Goal: Task Accomplishment & Management: Manage account settings

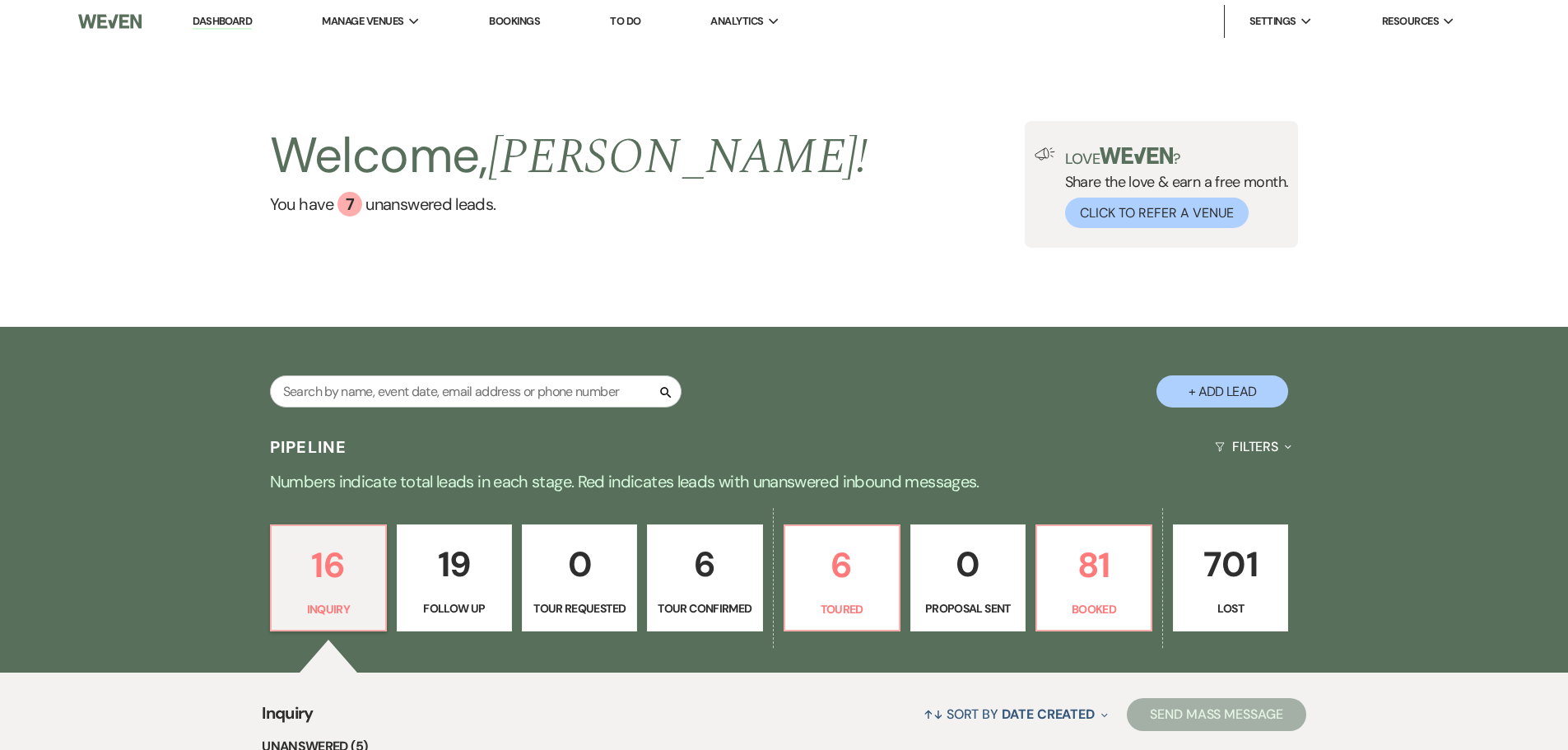
click at [509, 17] on link "Bookings" at bounding box center [515, 20] width 51 height 14
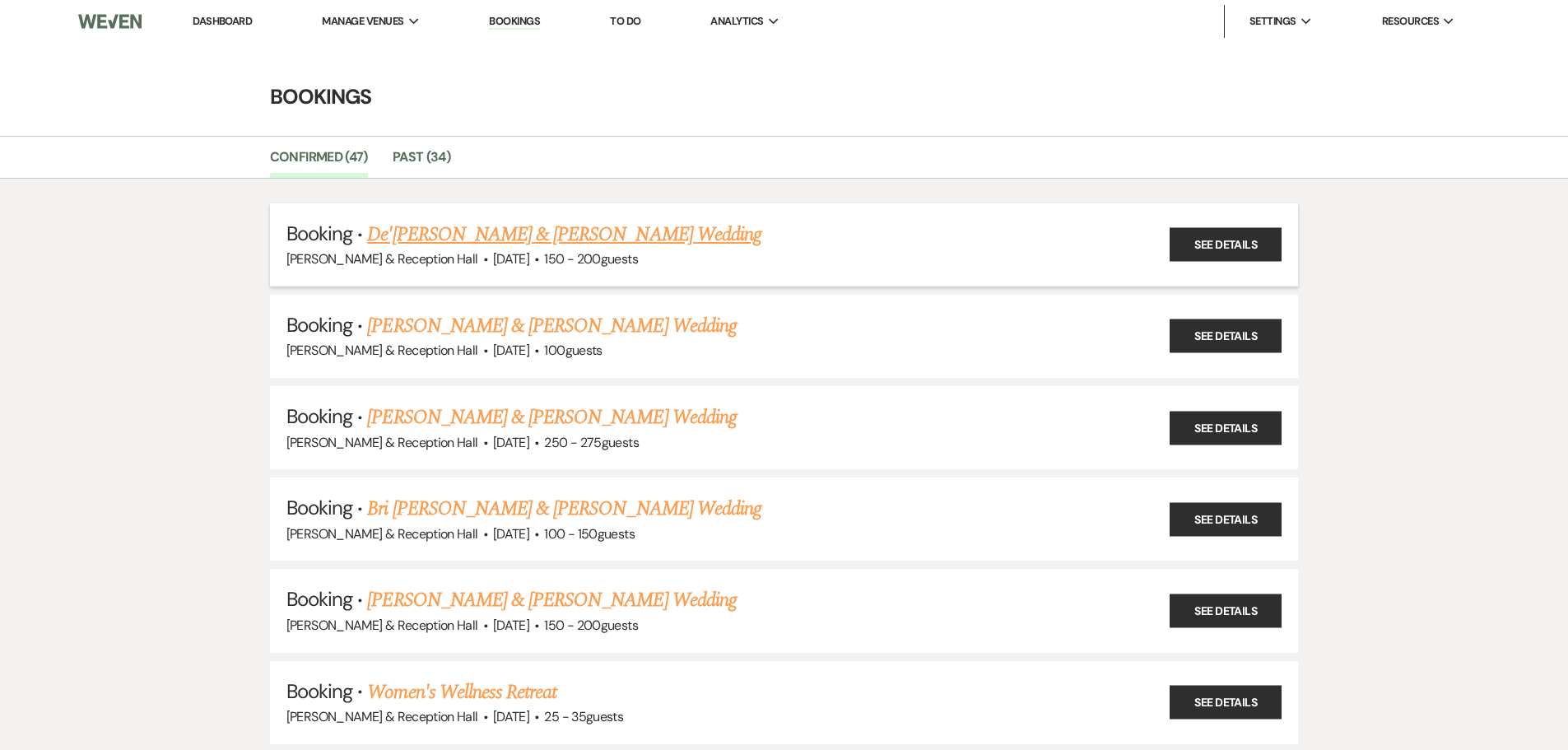
click at [439, 234] on link "De'[PERSON_NAME] & [PERSON_NAME] Wedding" at bounding box center [564, 234] width 394 height 30
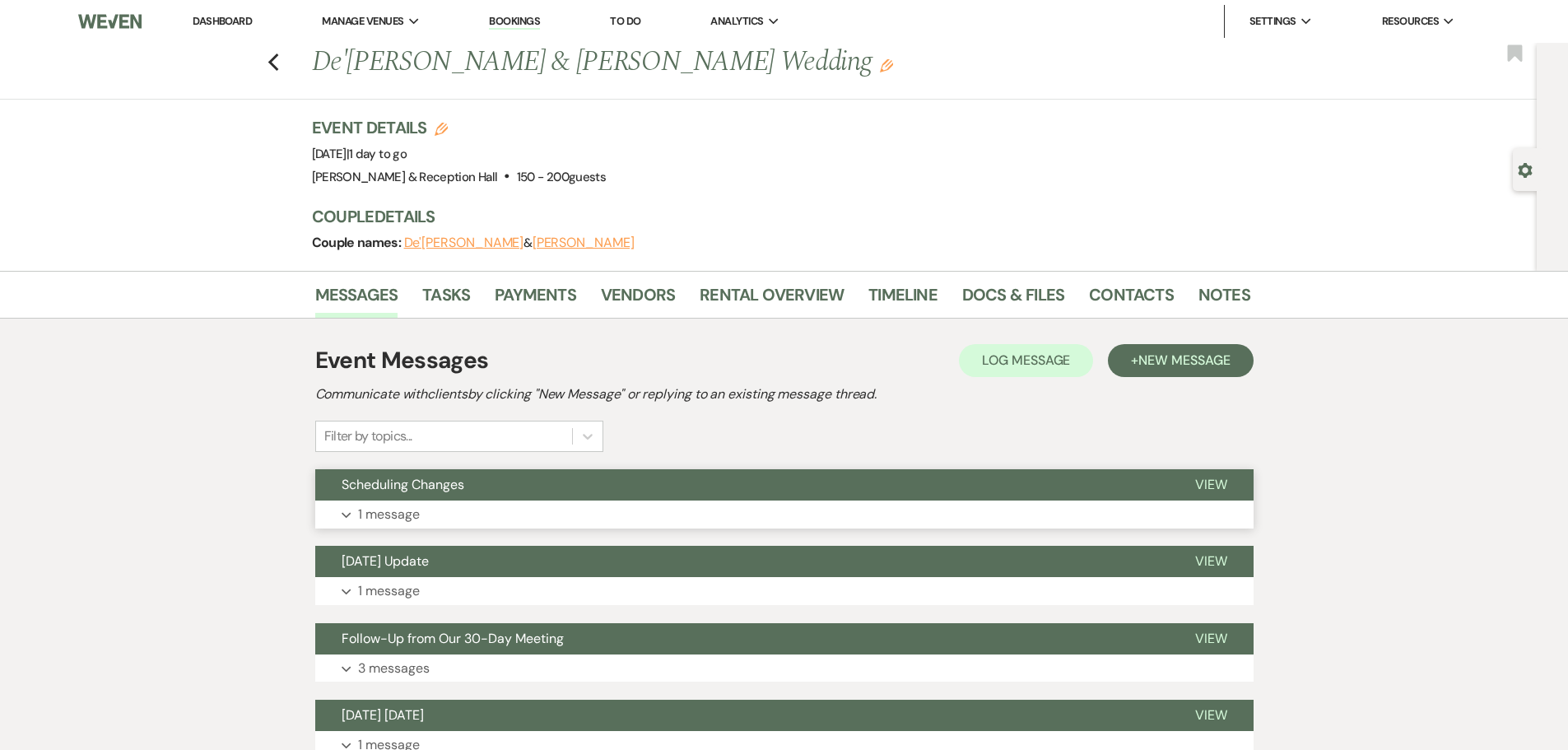
click at [425, 497] on button "Scheduling Changes" at bounding box center [742, 485] width 854 height 32
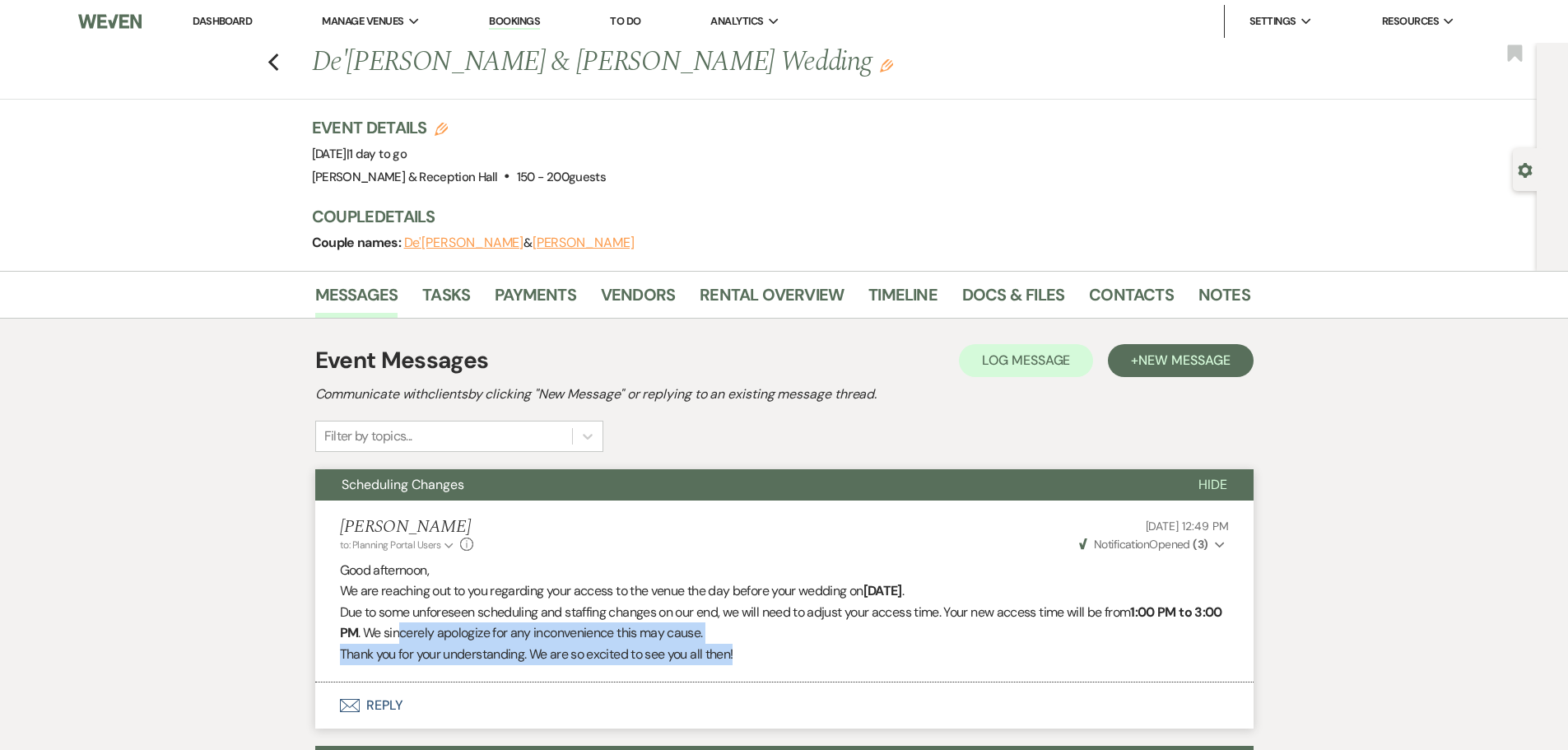
drag, startPoint x: 429, startPoint y: 631, endPoint x: 784, endPoint y: 655, distance: 355.8
click at [784, 655] on div "Good afternoon, We are reaching out to you regarding your access to the venue t…" at bounding box center [784, 612] width 889 height 106
click at [1206, 539] on strong "( 3 )" at bounding box center [1200, 545] width 14 height 14
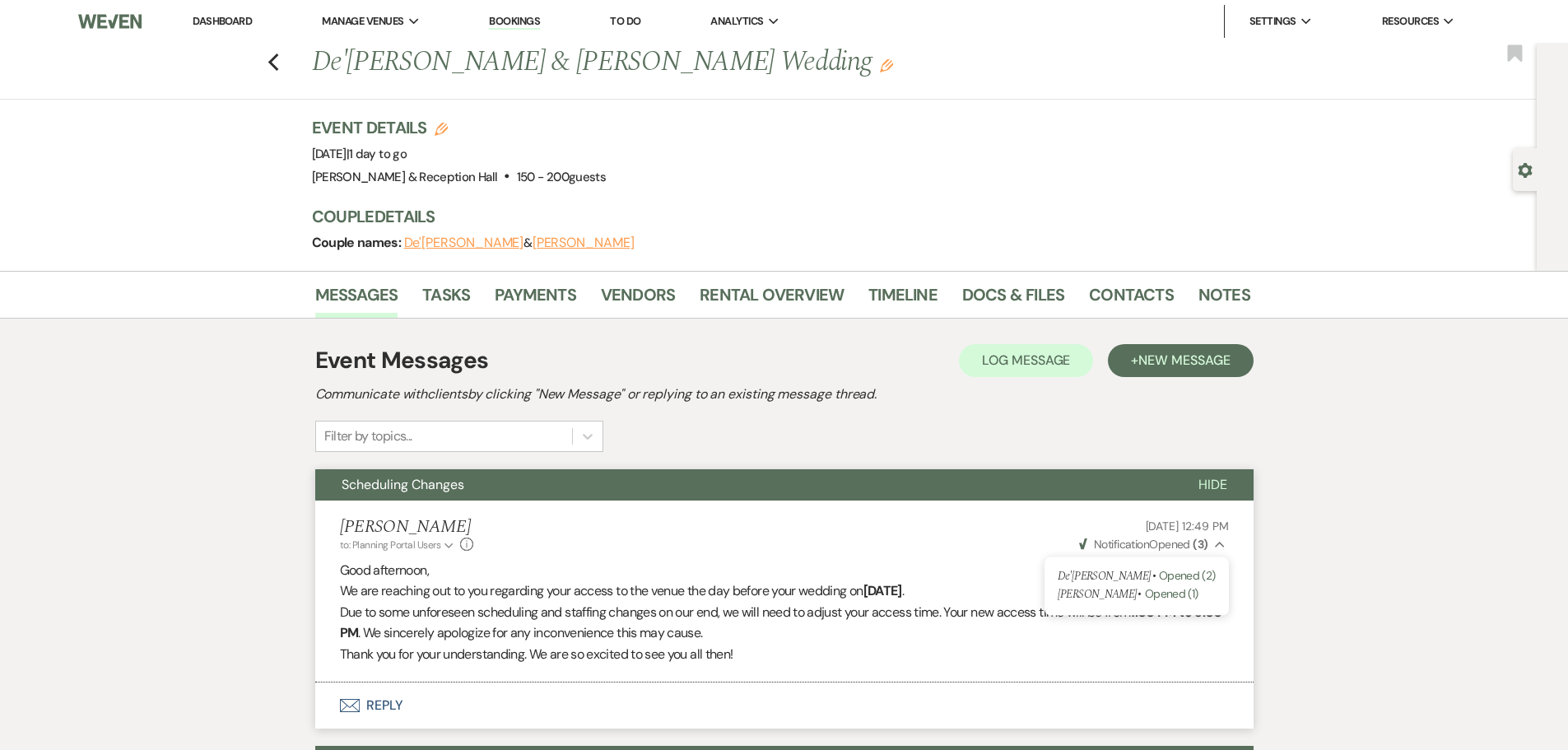
click at [887, 424] on div "Event Messages Log Log Message + New Message Communicate with clients by clicki…" at bounding box center [785, 398] width 939 height 109
click at [278, 62] on use "button" at bounding box center [273, 62] width 11 height 18
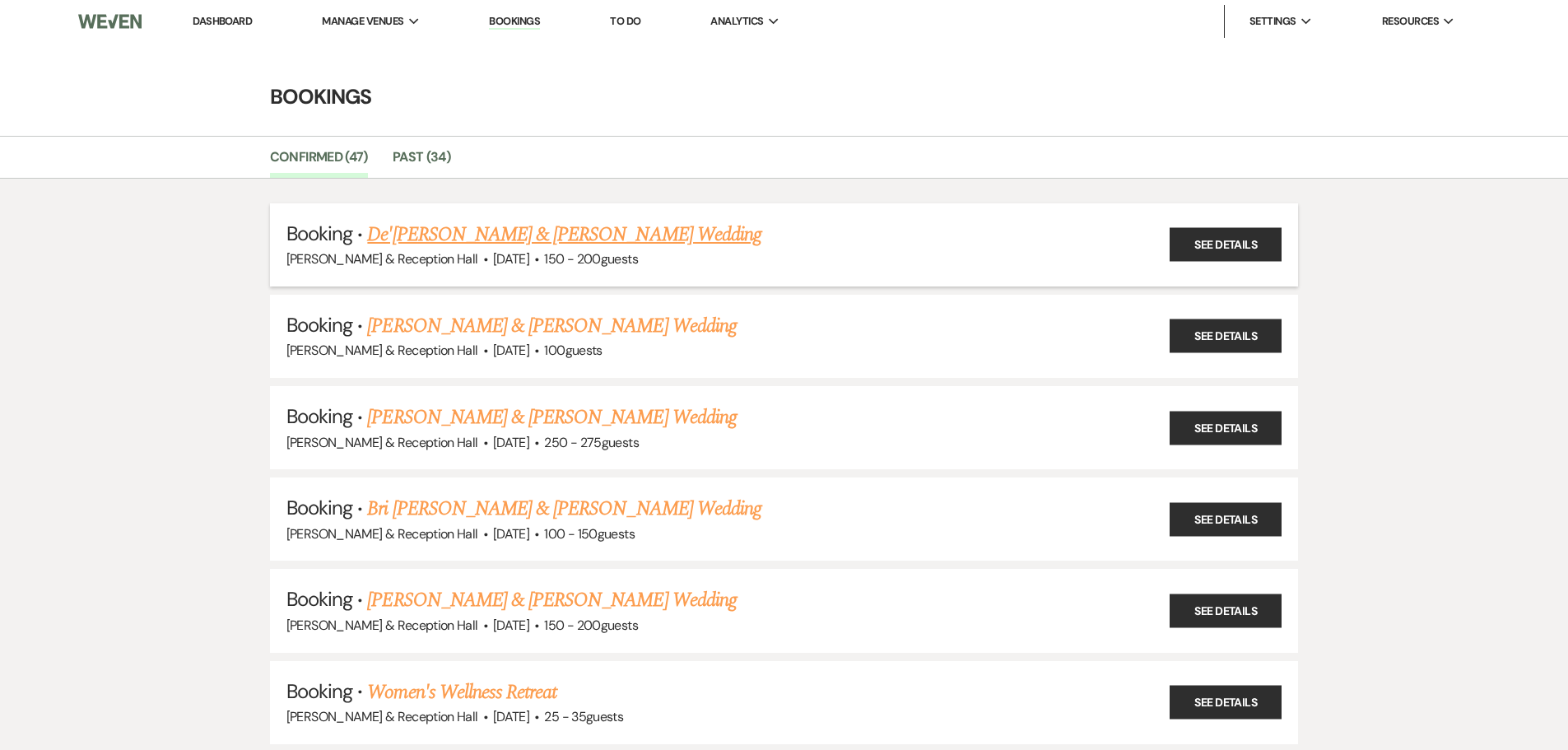
click at [532, 237] on link "De'[PERSON_NAME] & [PERSON_NAME] Wedding" at bounding box center [564, 234] width 394 height 30
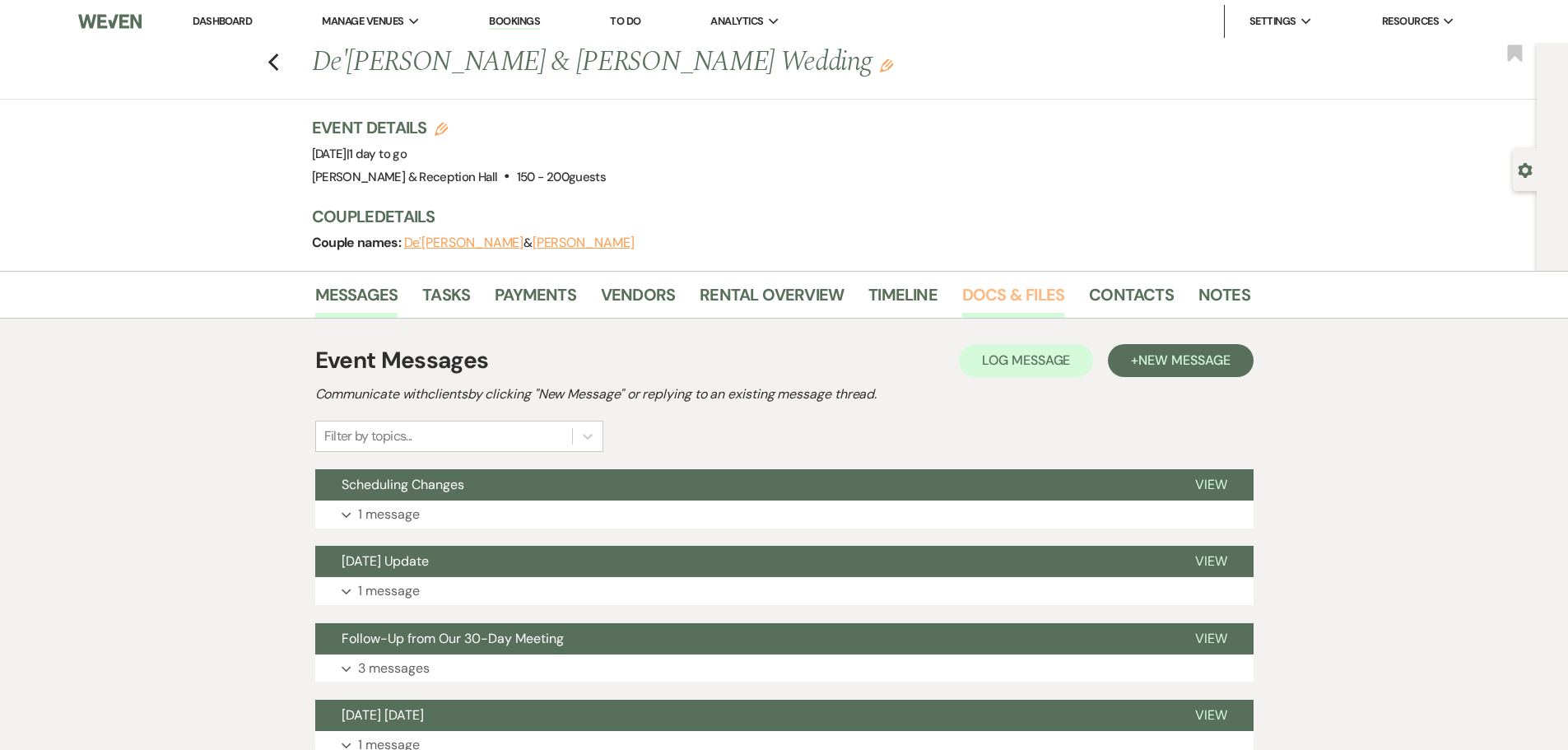
click at [1038, 299] on link "Docs & Files" at bounding box center [1013, 299] width 102 height 36
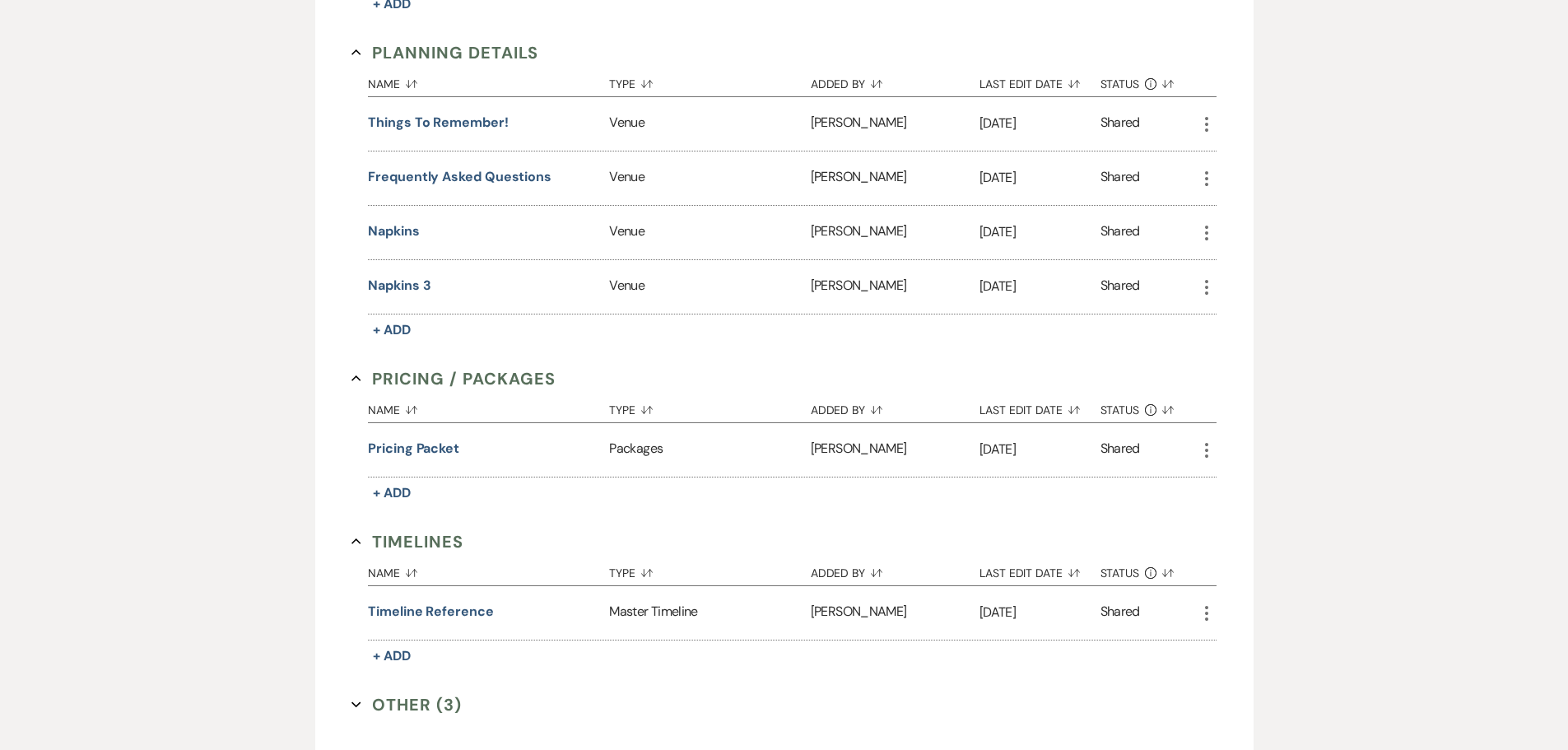
scroll to position [1544, 0]
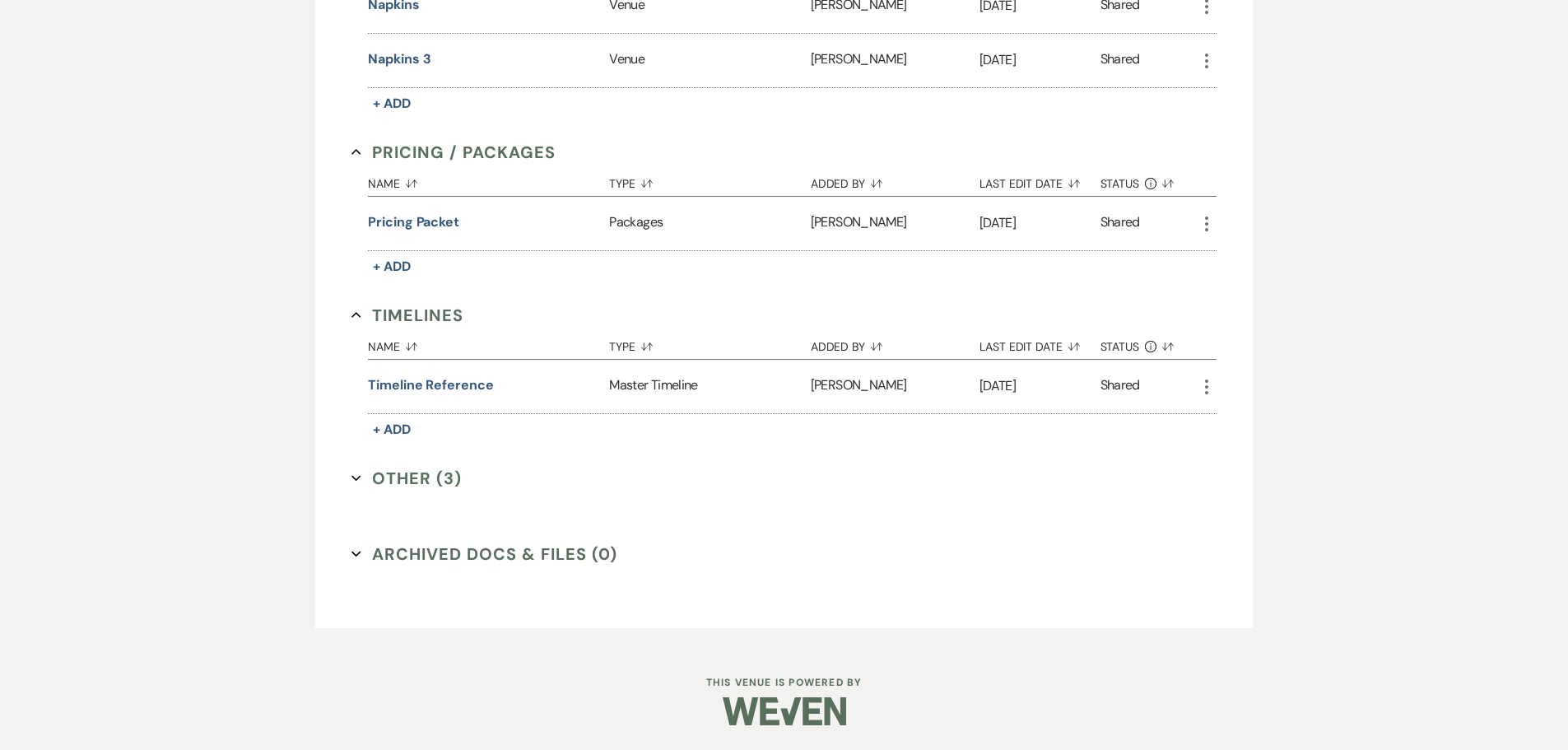
click at [403, 477] on button "Other (3) Expand" at bounding box center [407, 478] width 110 height 24
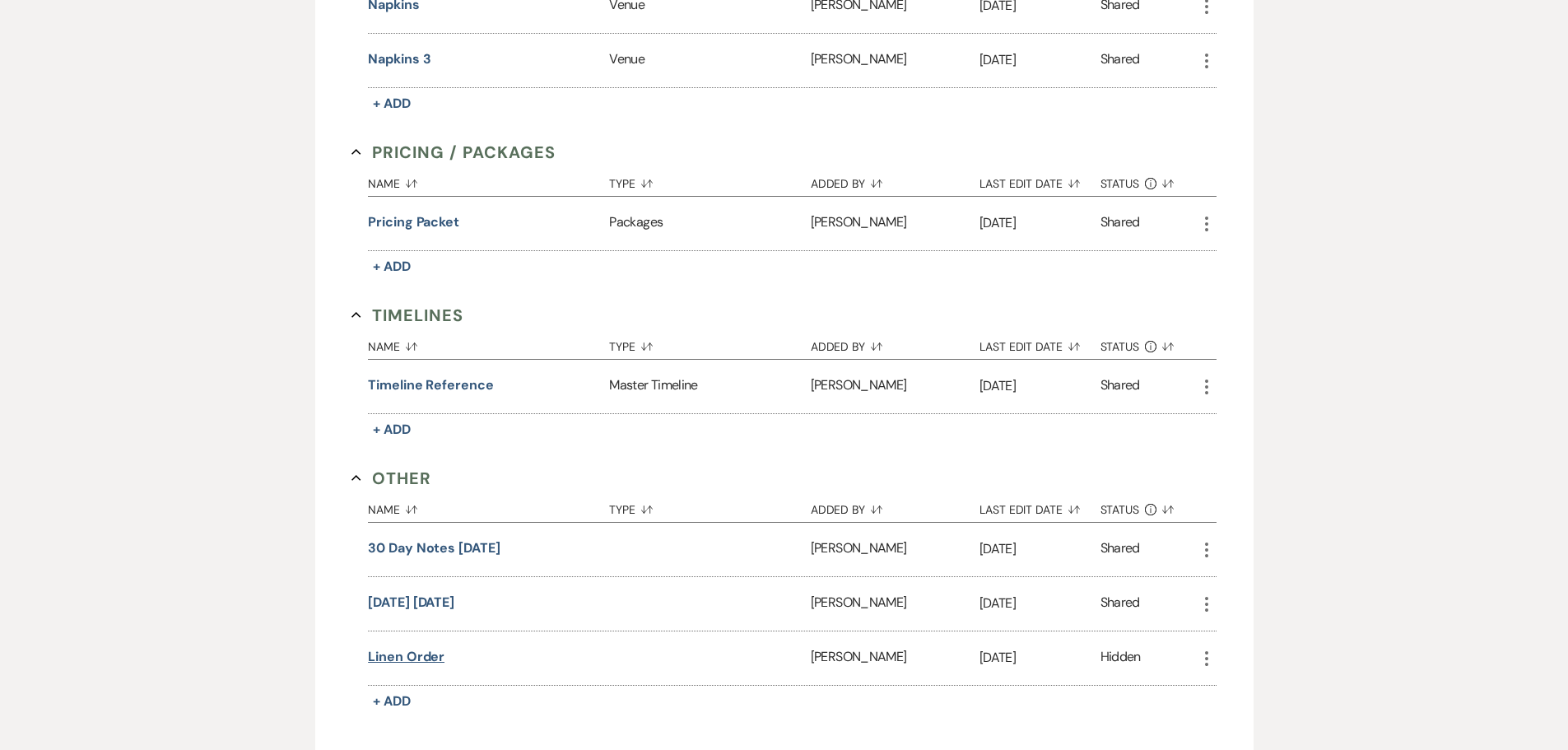
click at [422, 666] on button "Linen order" at bounding box center [406, 657] width 77 height 20
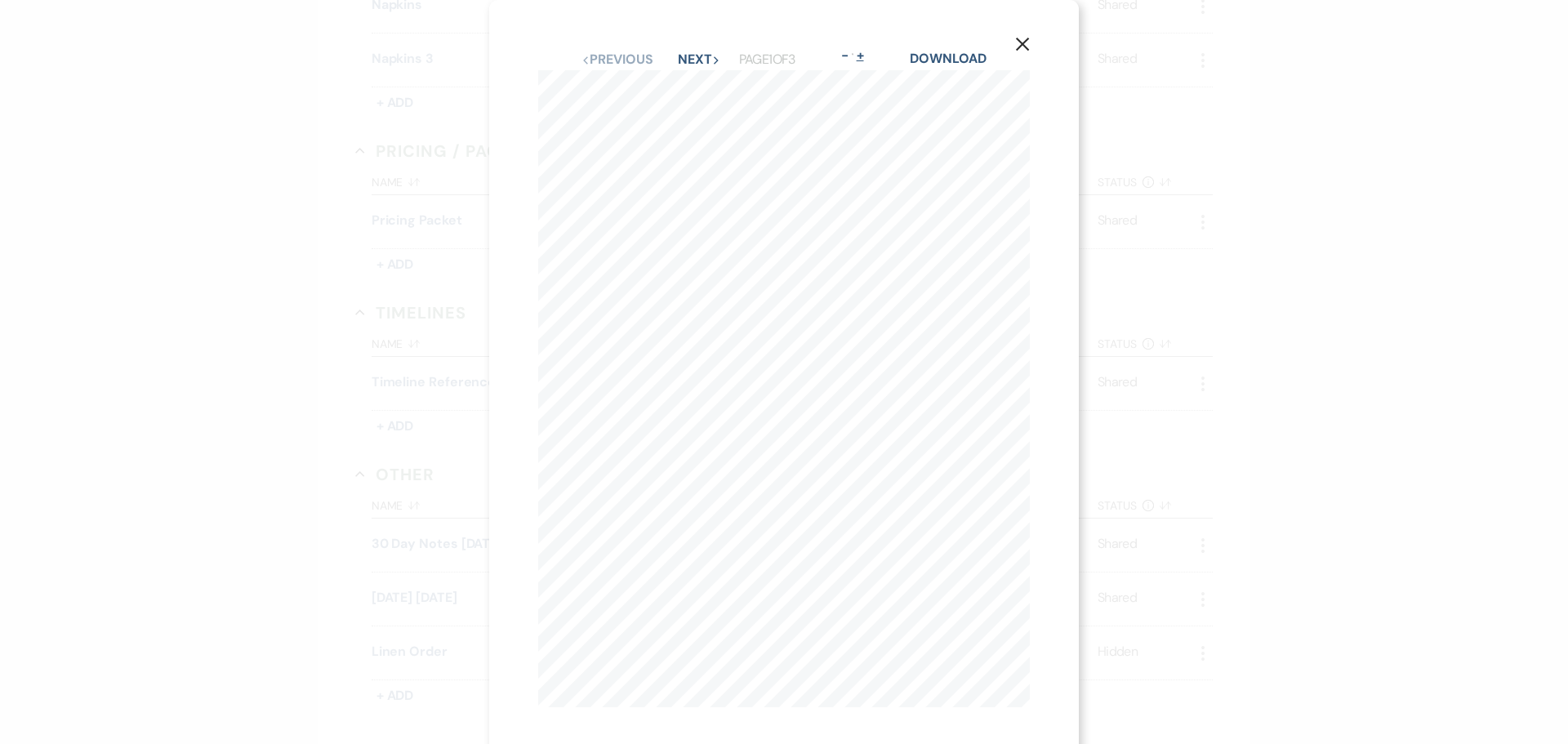
click at [858, 55] on button "+" at bounding box center [859, 56] width 13 height 13
click at [1093, 45] on icon "X" at bounding box center [1096, 44] width 14 height 14
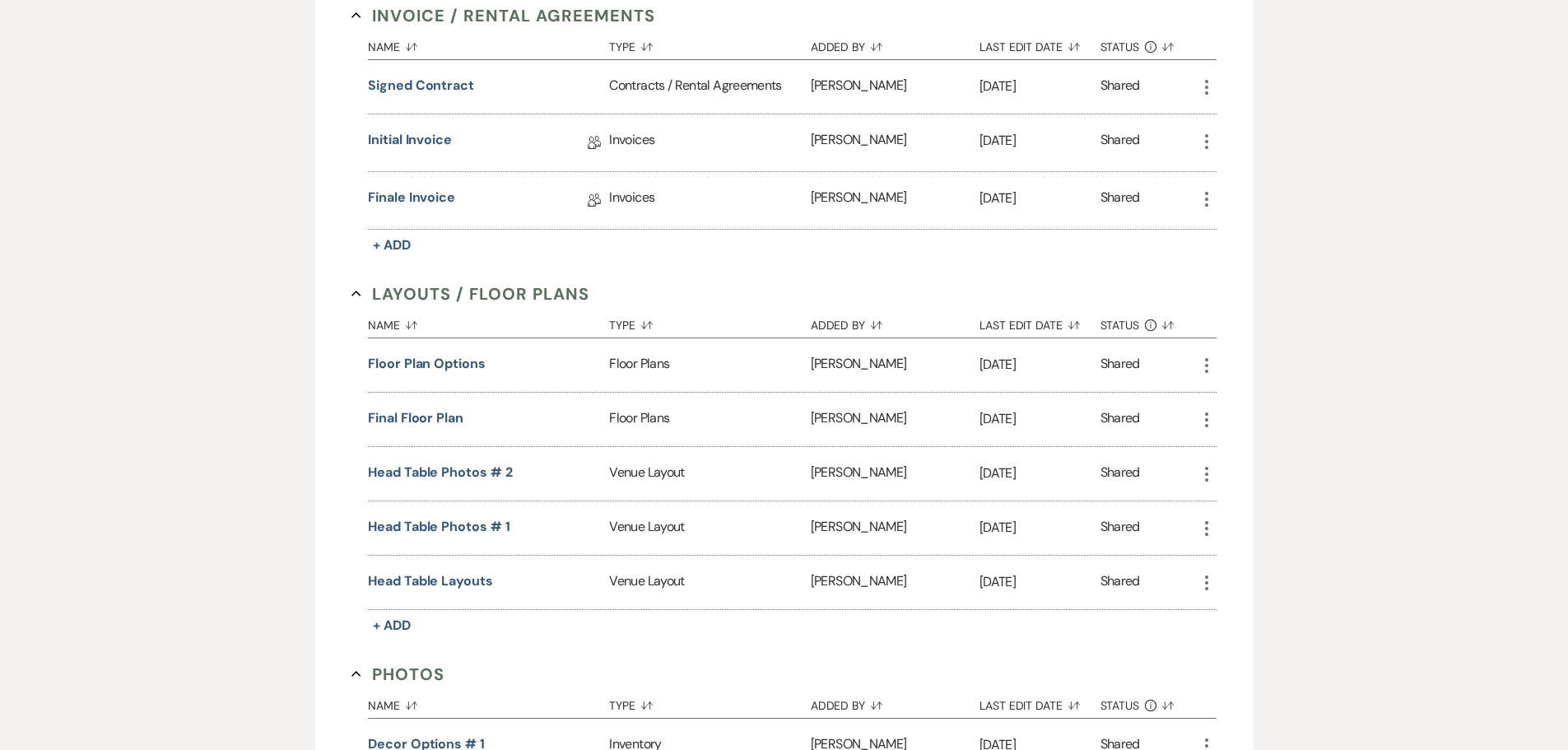
scroll to position [0, 0]
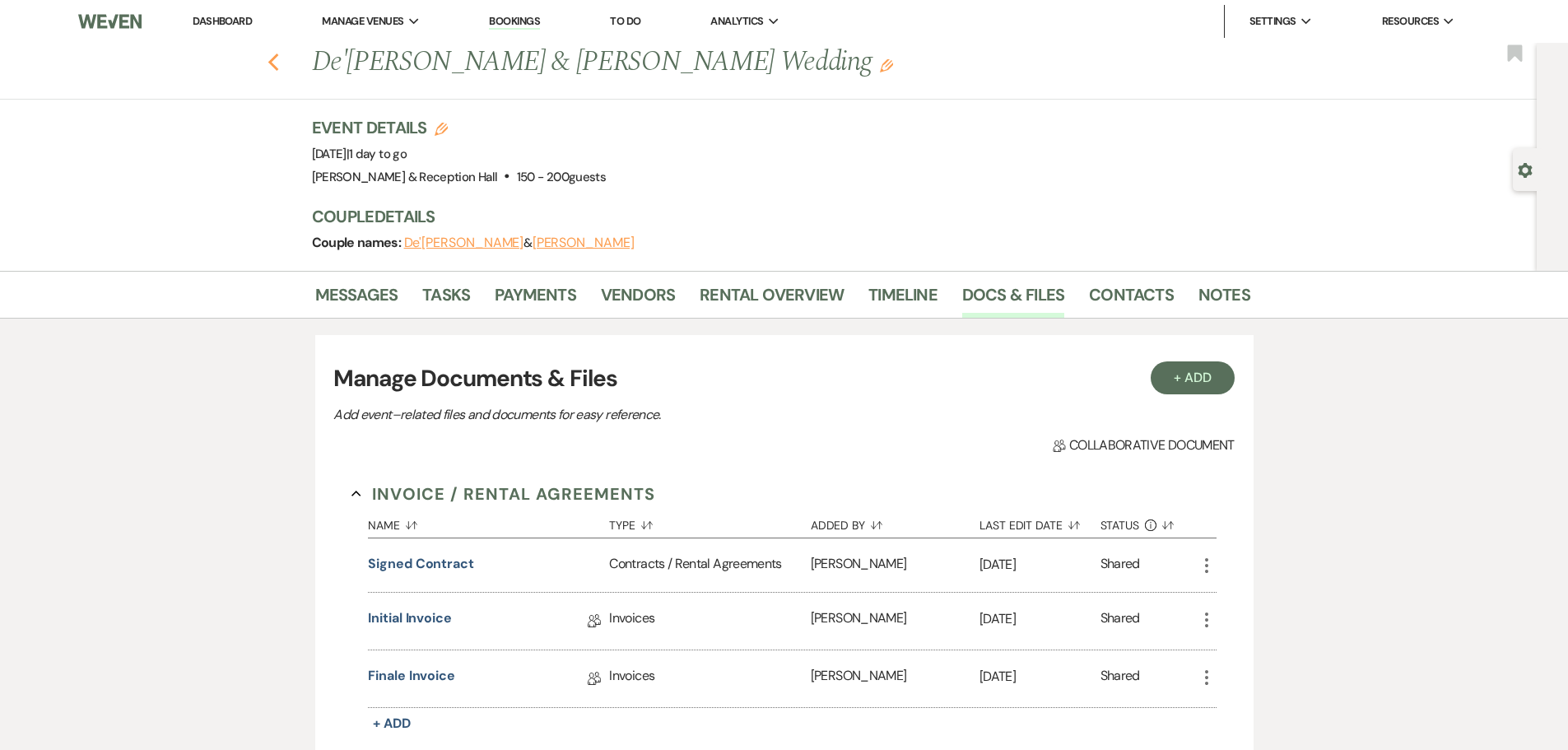
click at [278, 67] on icon "Previous" at bounding box center [274, 62] width 13 height 20
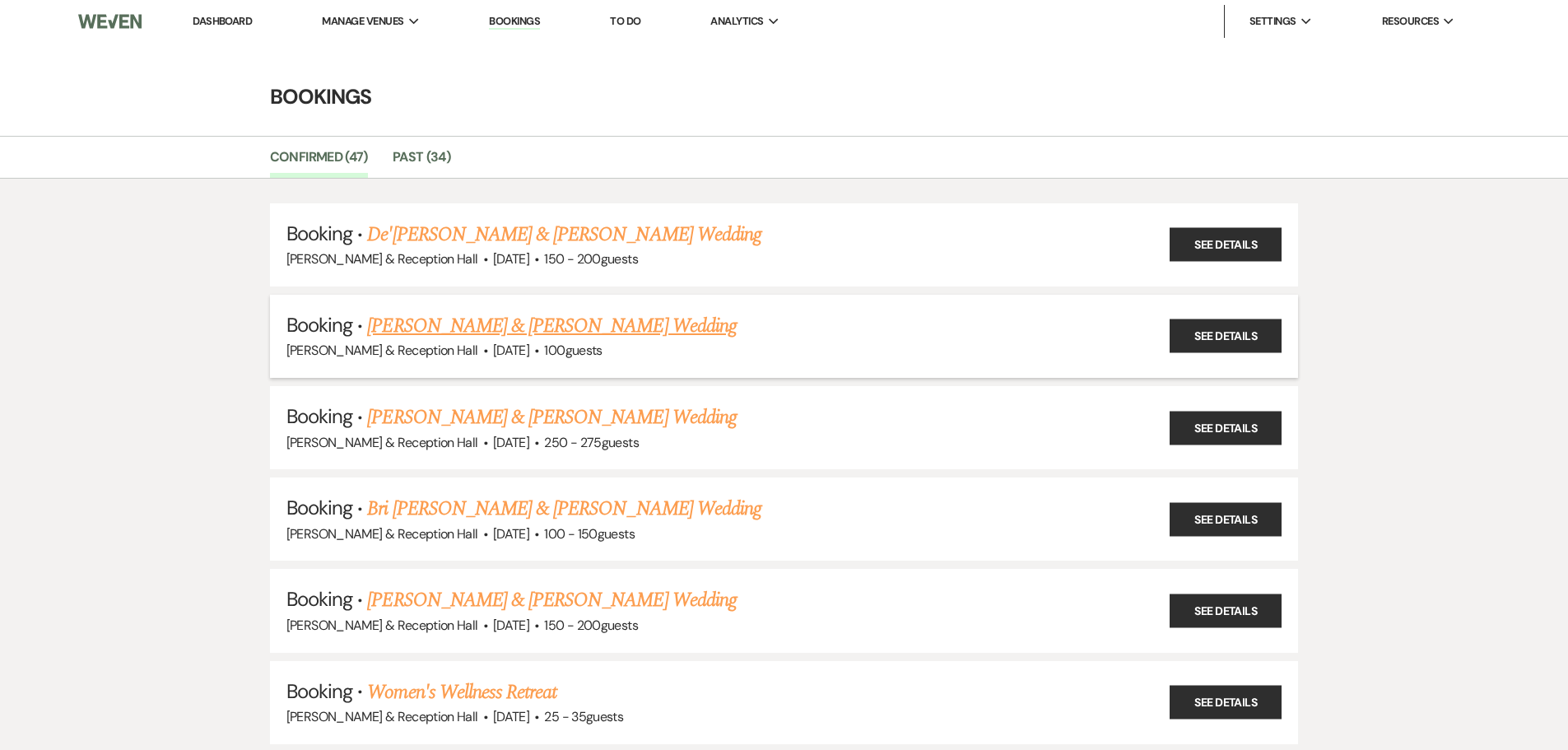
click at [439, 331] on link "[PERSON_NAME] & [PERSON_NAME] Wedding" at bounding box center [552, 326] width 369 height 30
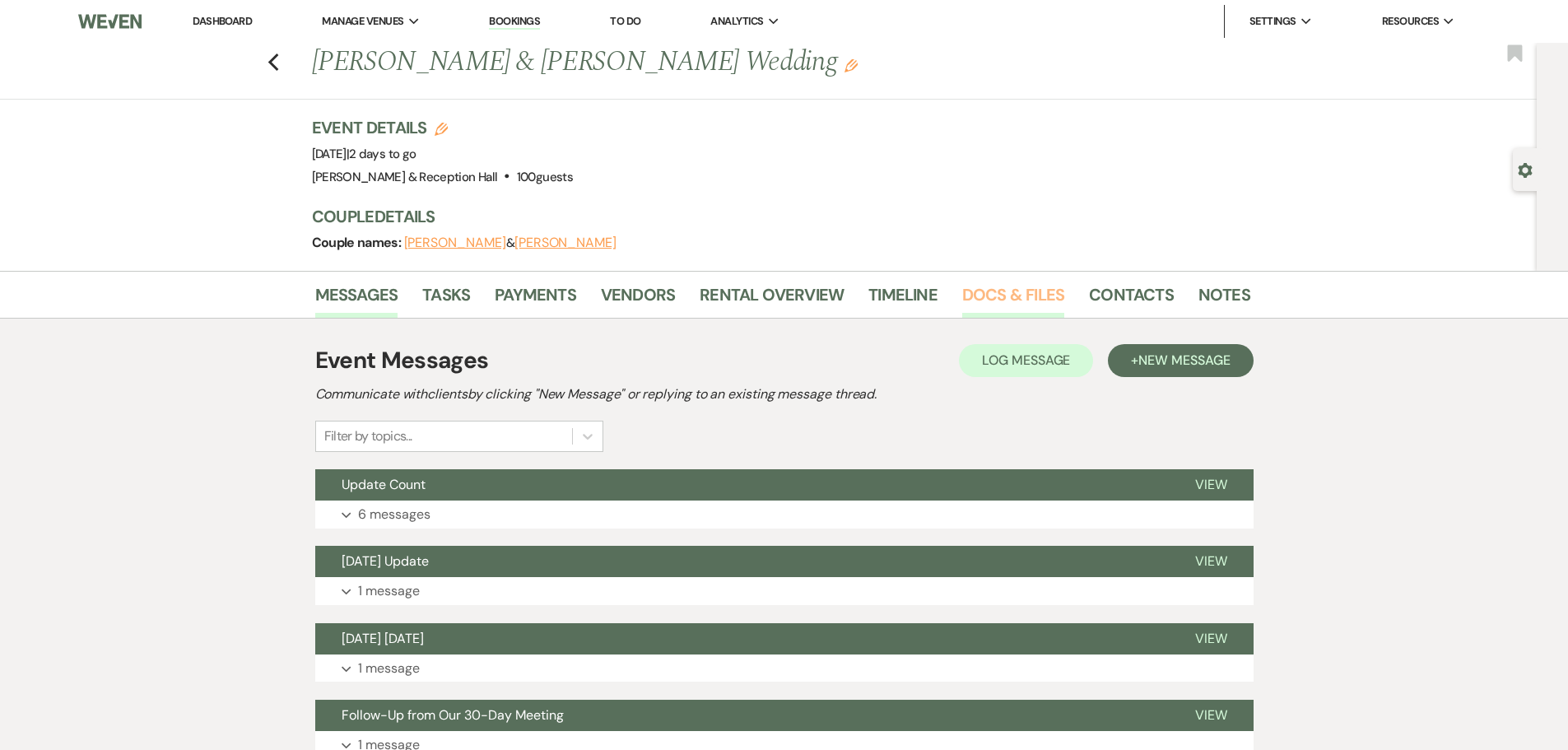
click at [985, 290] on link "Docs & Files" at bounding box center [1013, 299] width 102 height 36
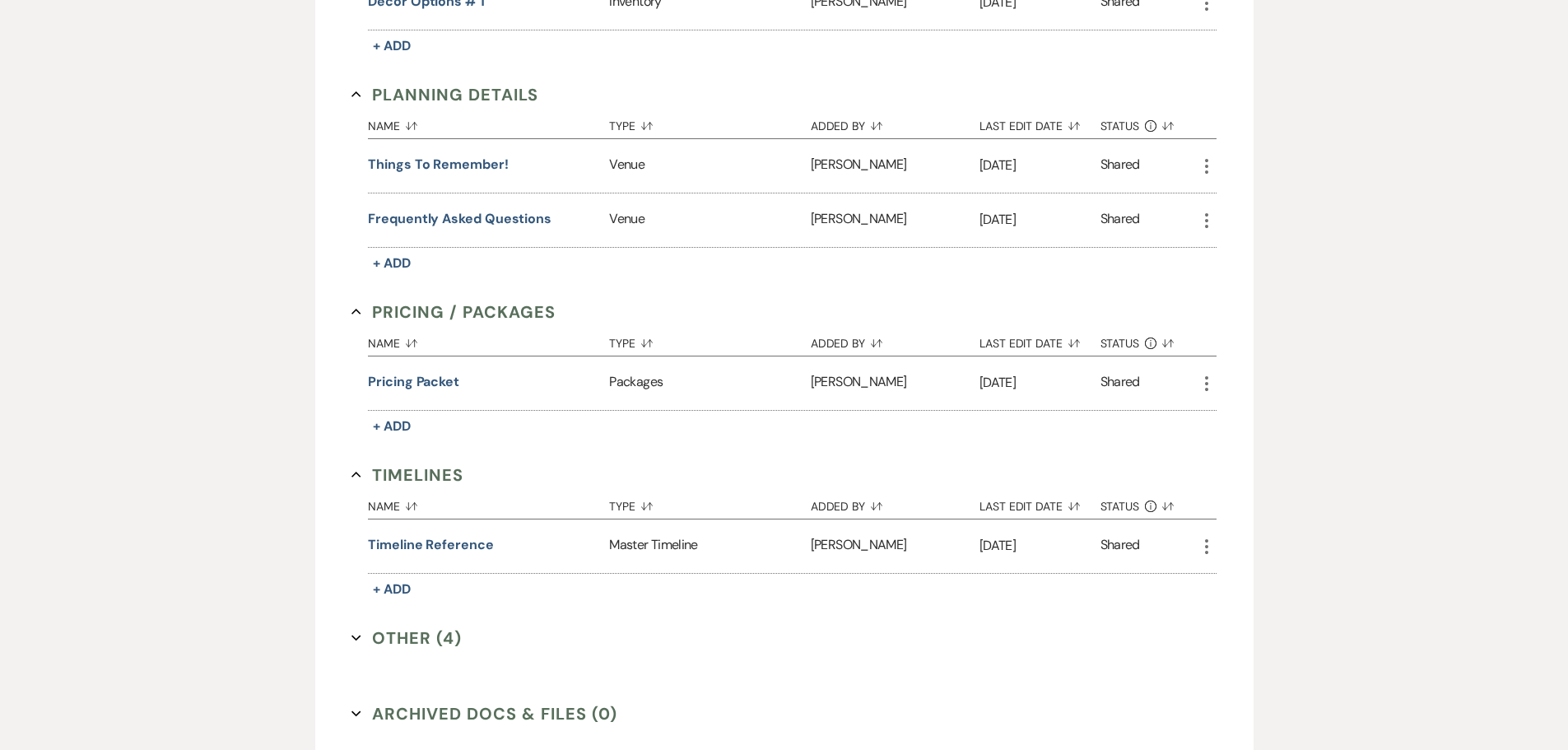
scroll to position [1666, 0]
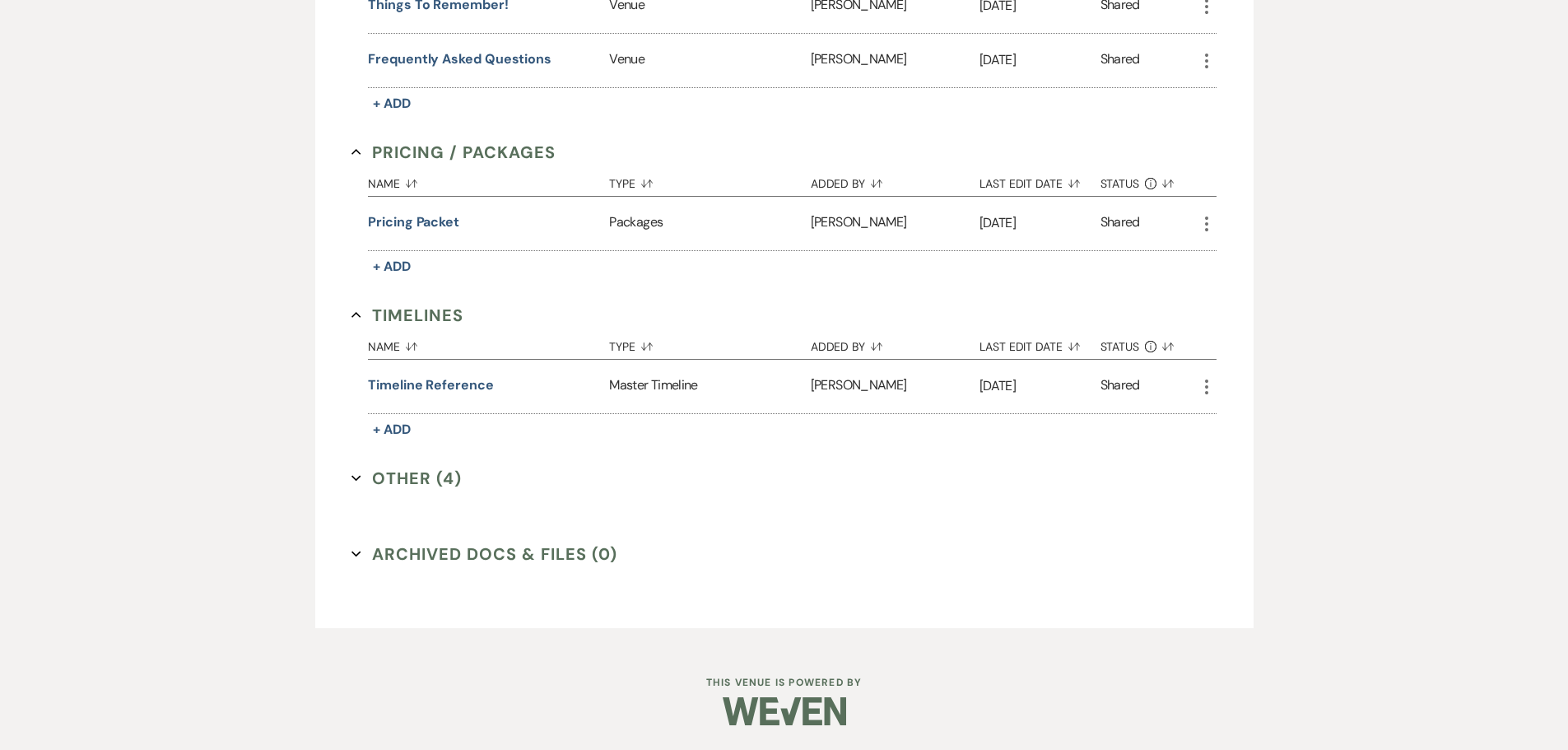
click at [399, 482] on button "Other (4) Expand" at bounding box center [407, 478] width 110 height 24
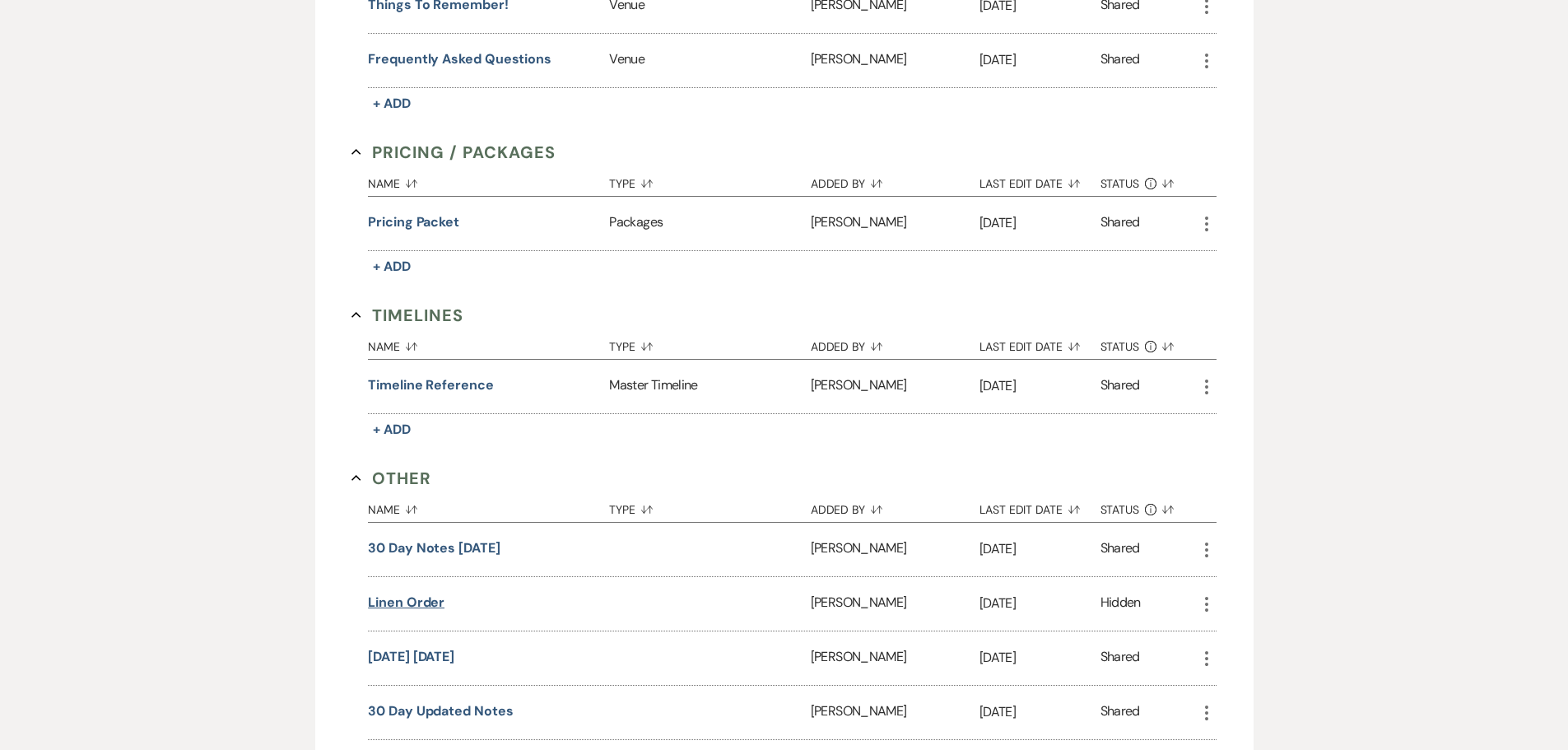
click at [409, 601] on button "Linen order" at bounding box center [406, 603] width 77 height 20
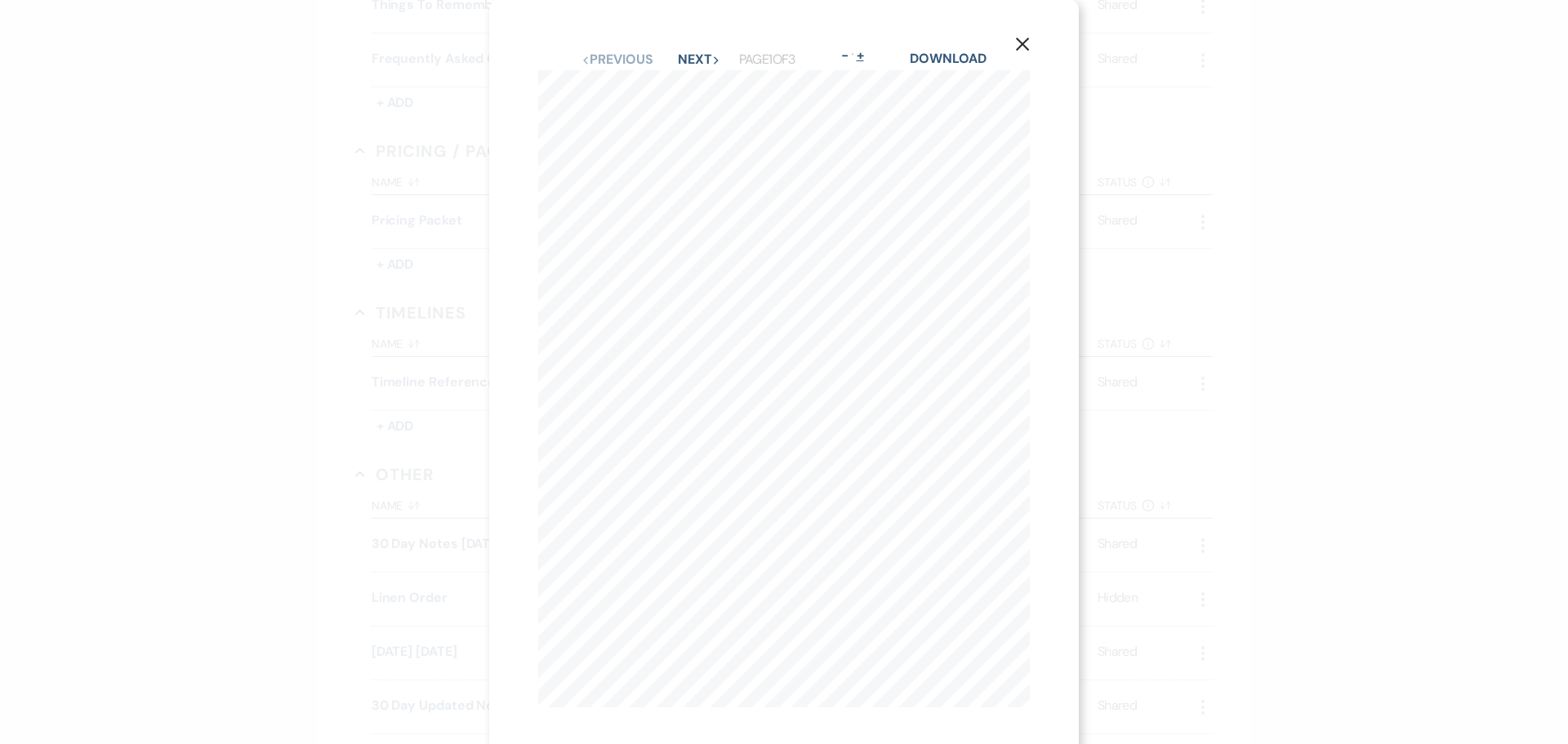
click at [865, 57] on button "+" at bounding box center [859, 56] width 13 height 13
click at [1101, 48] on use "button" at bounding box center [1095, 44] width 13 height 13
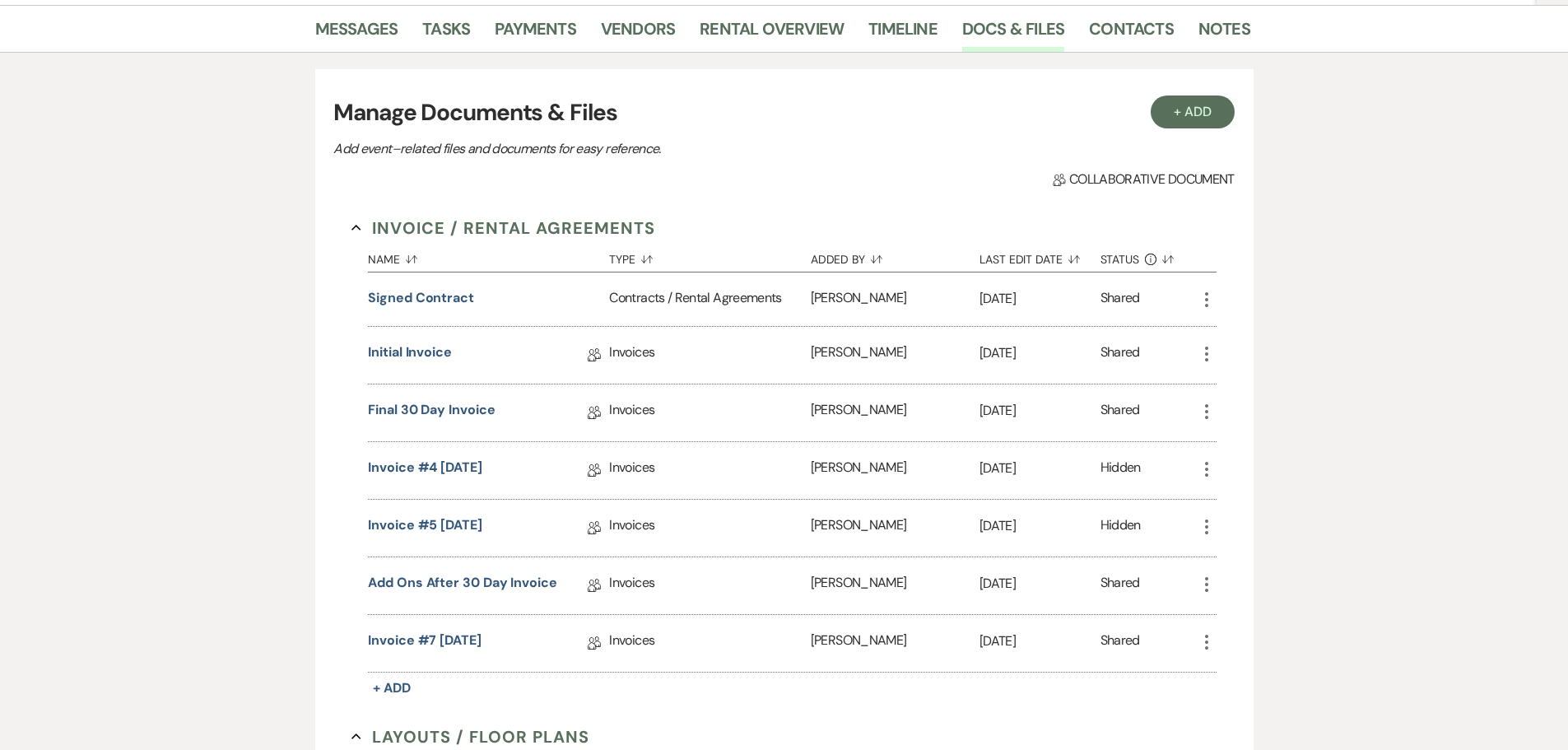
scroll to position [0, 0]
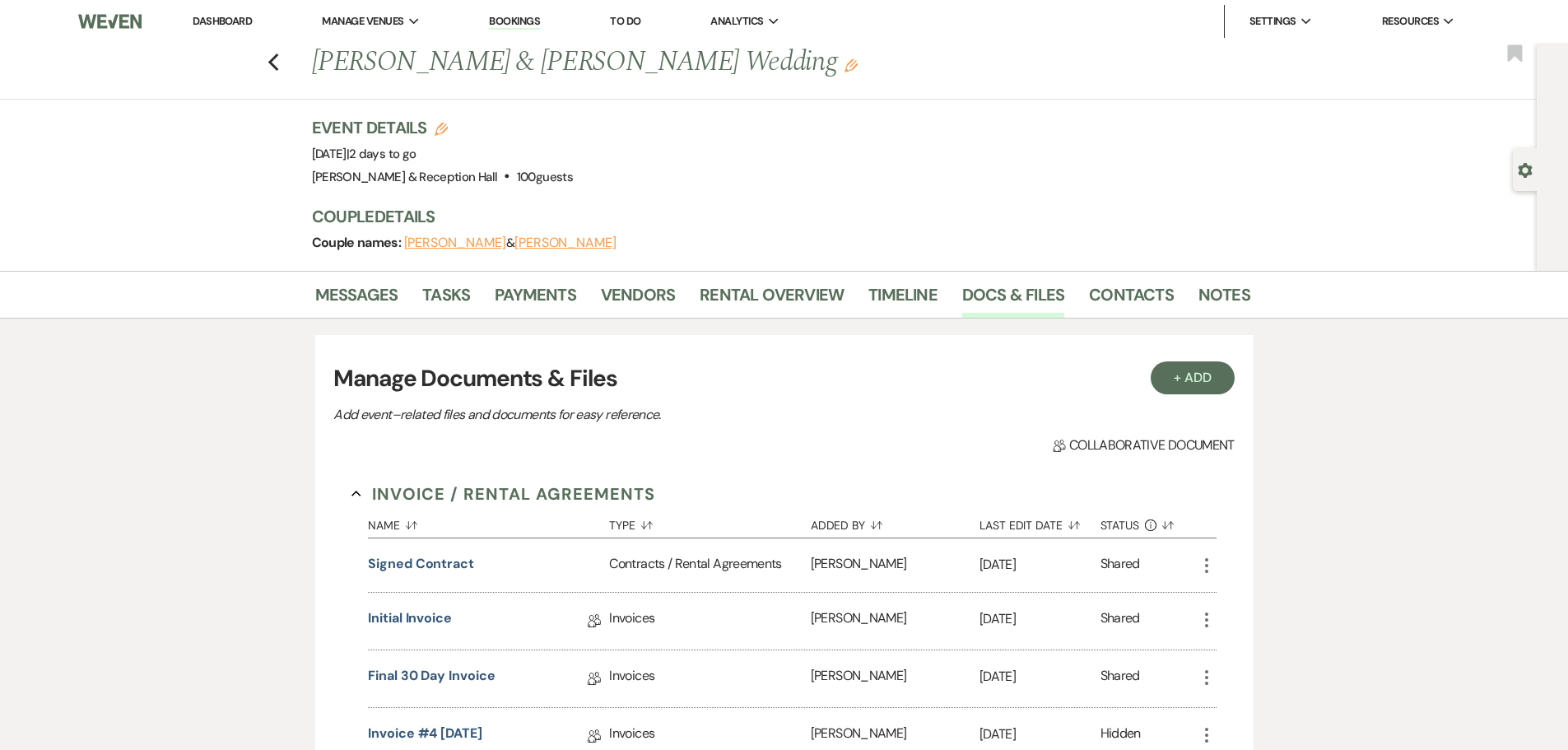
click at [286, 69] on div "Previous [PERSON_NAME] & [PERSON_NAME] Wedding Edit Bookmark" at bounding box center [764, 71] width 1545 height 57
click at [279, 64] on icon "Previous" at bounding box center [274, 62] width 13 height 20
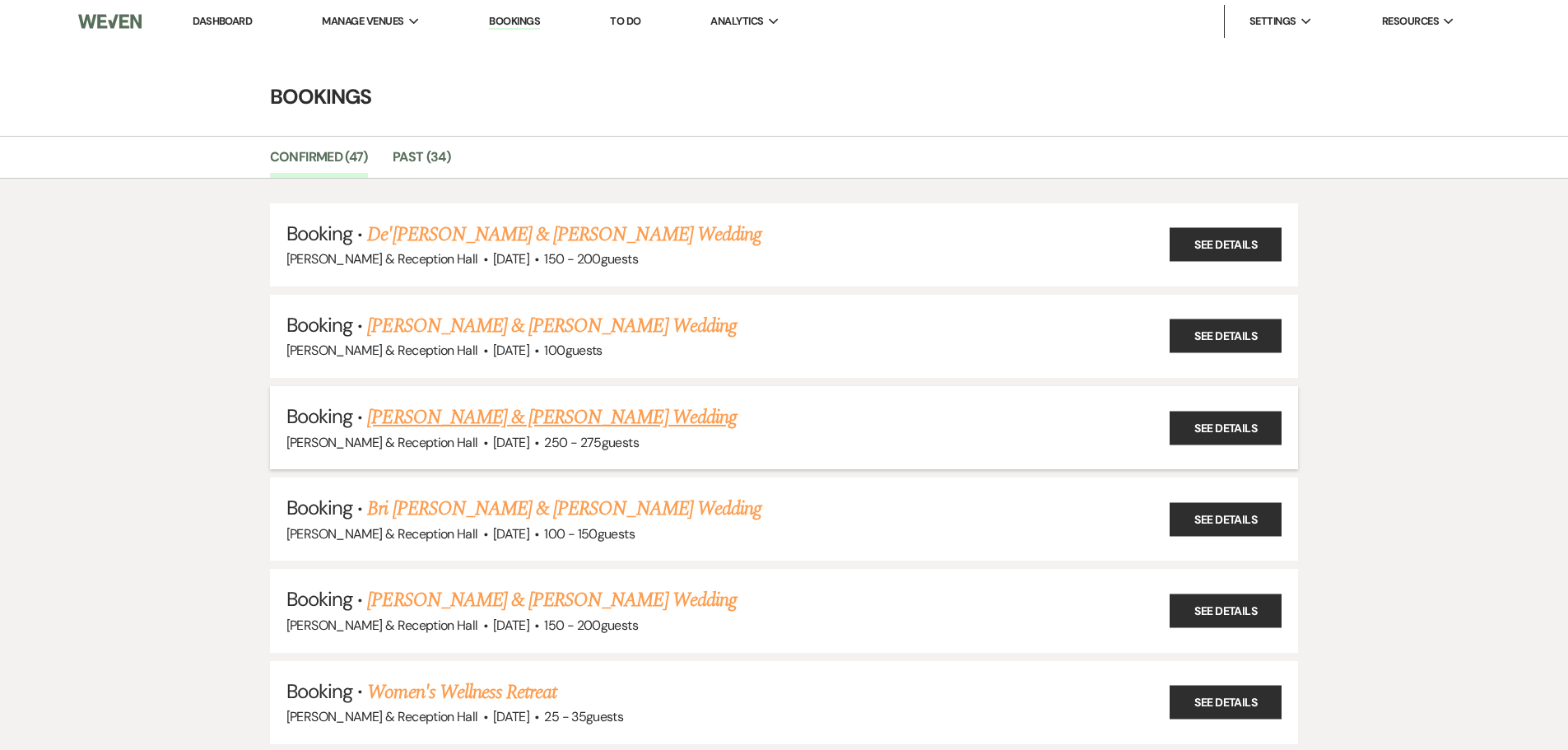
click at [446, 421] on link "[PERSON_NAME] & [PERSON_NAME] Wedding" at bounding box center [552, 417] width 369 height 30
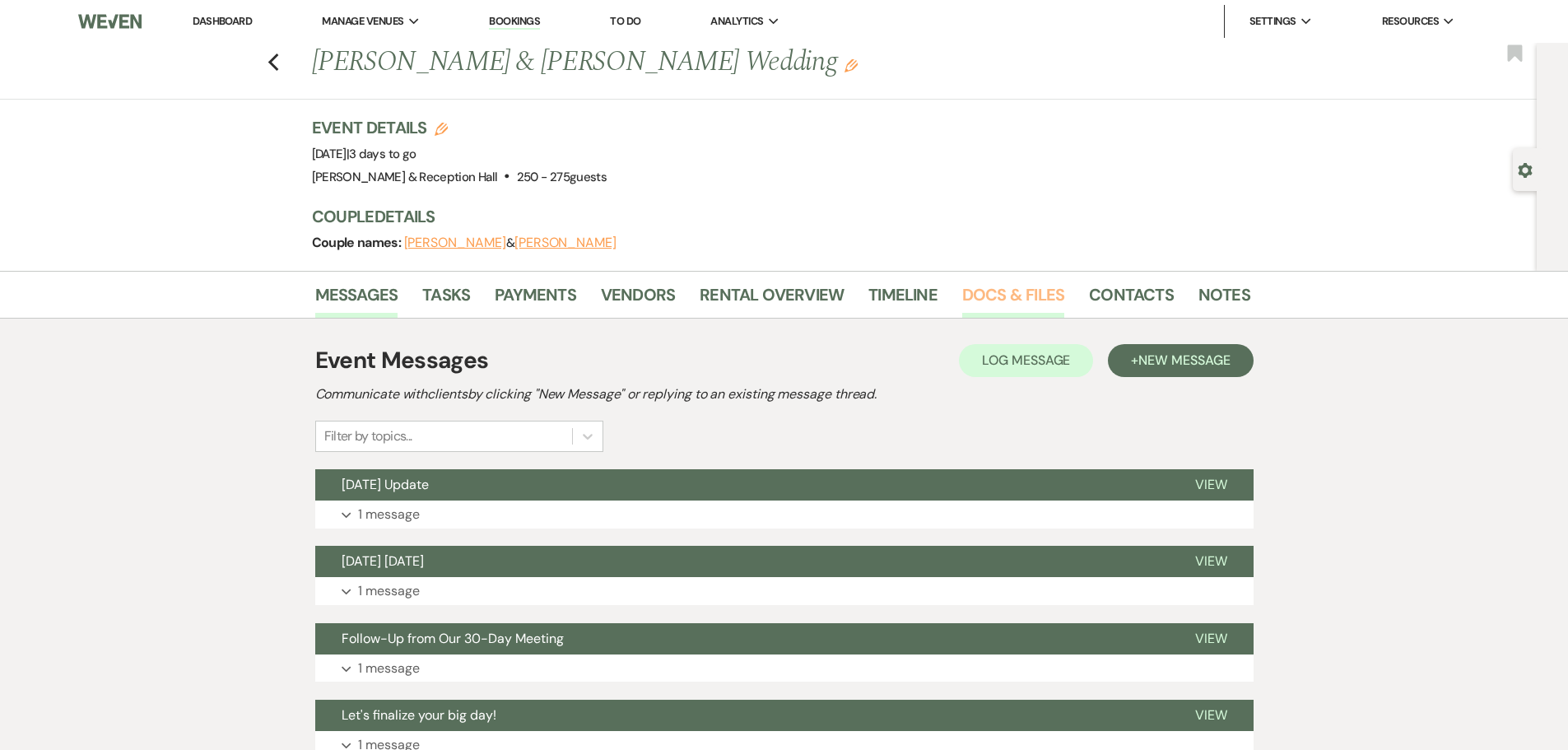
click at [990, 285] on link "Docs & Files" at bounding box center [1013, 299] width 102 height 36
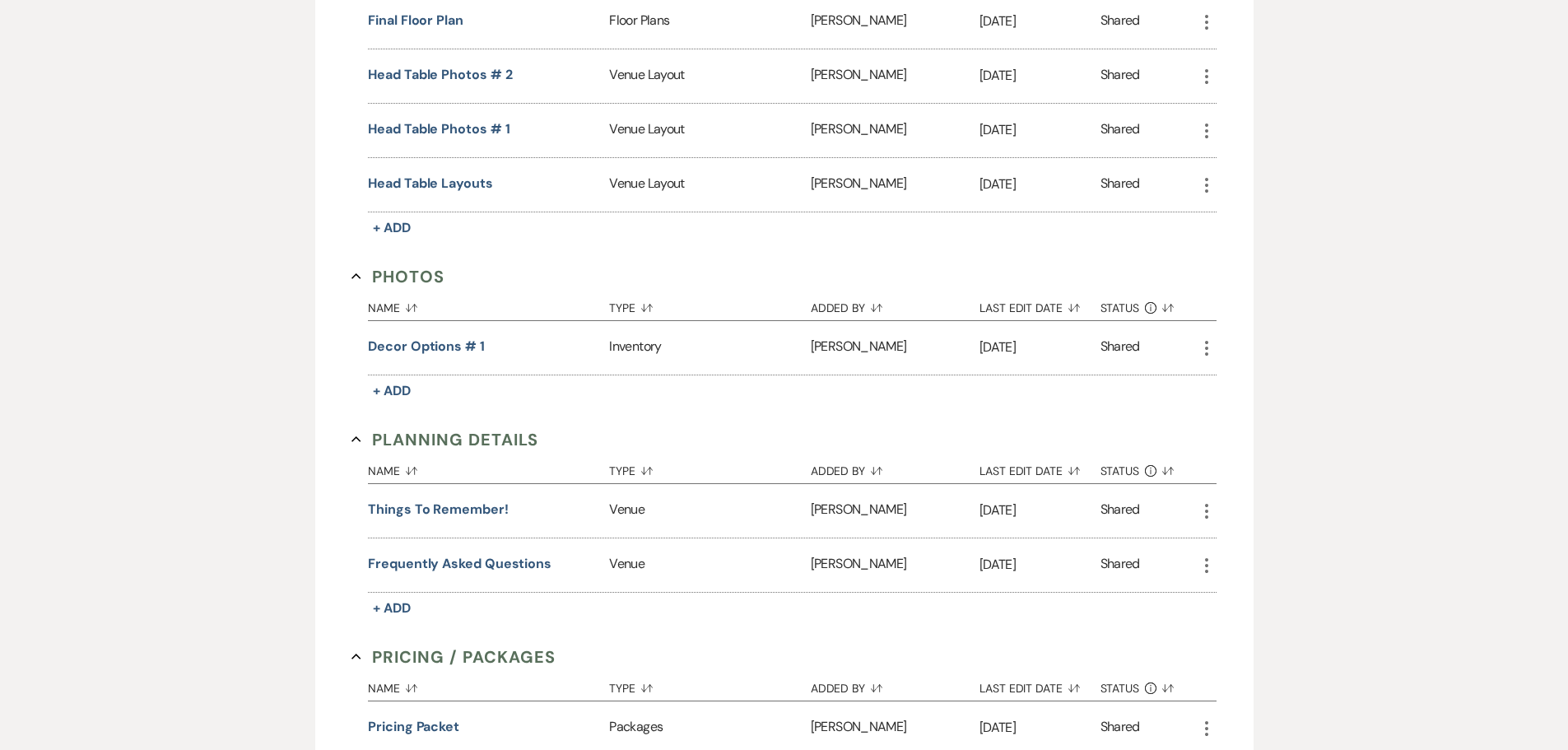
scroll to position [1493, 0]
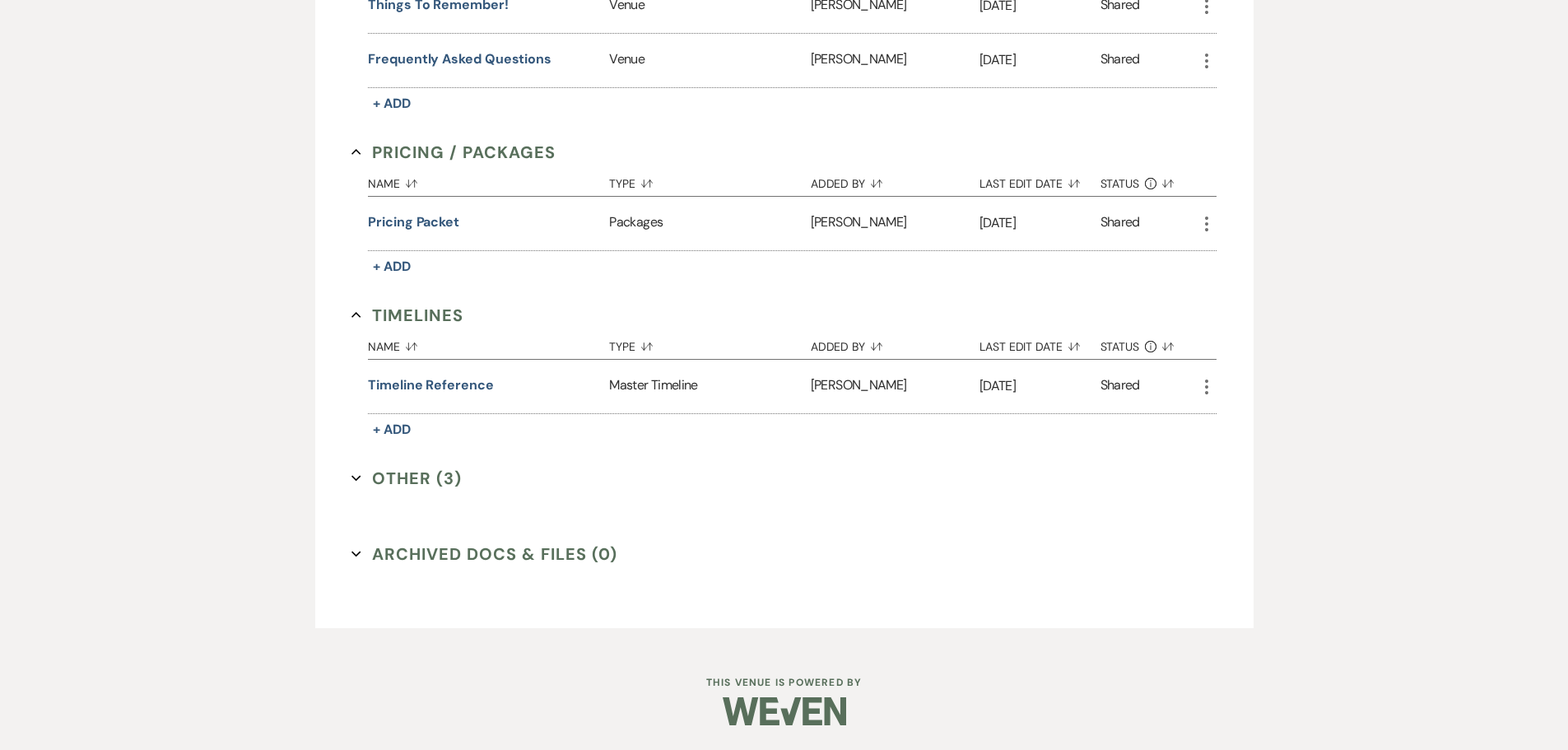
click at [441, 484] on button "Other (3) Expand" at bounding box center [407, 478] width 110 height 24
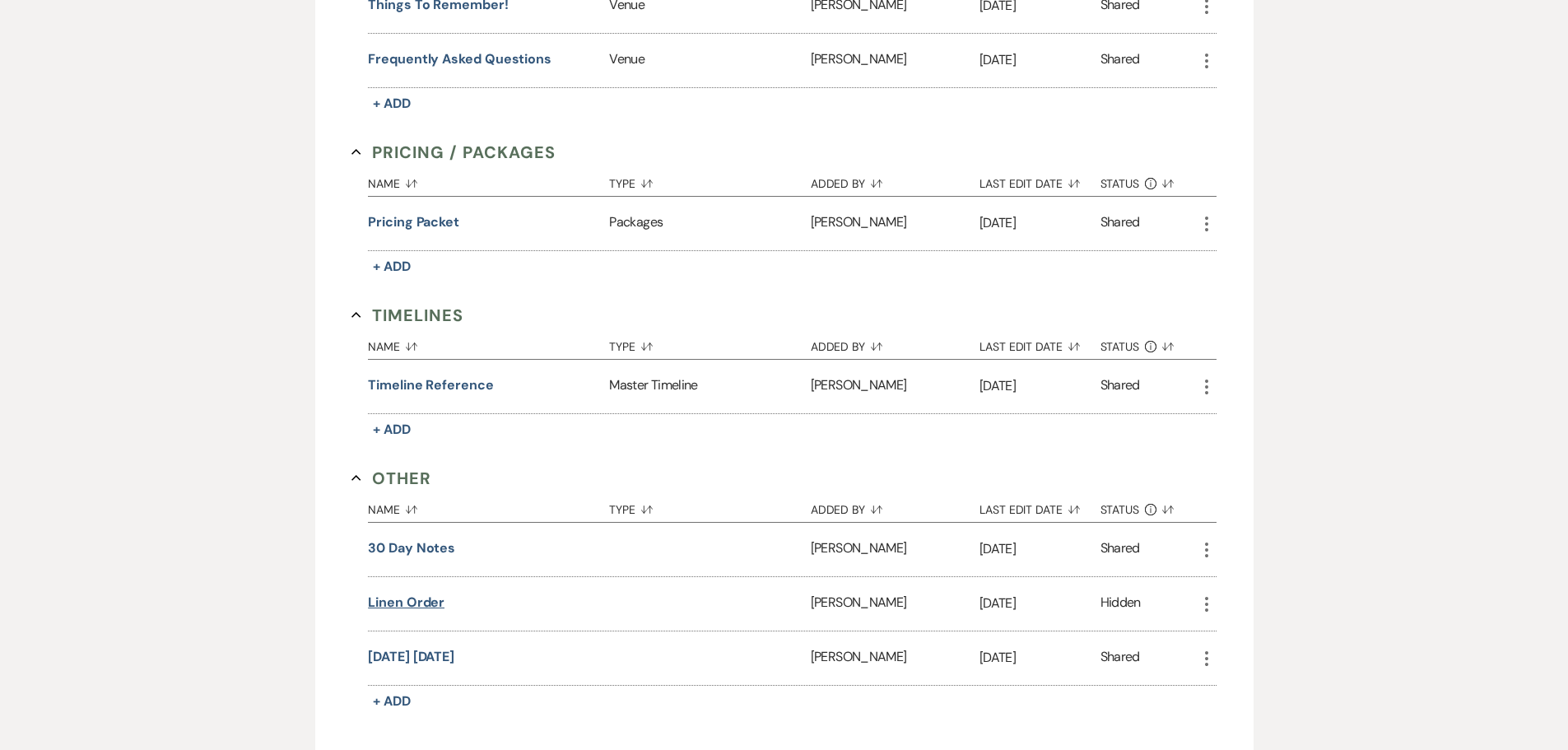
click at [418, 599] on button "Linen order" at bounding box center [406, 603] width 77 height 20
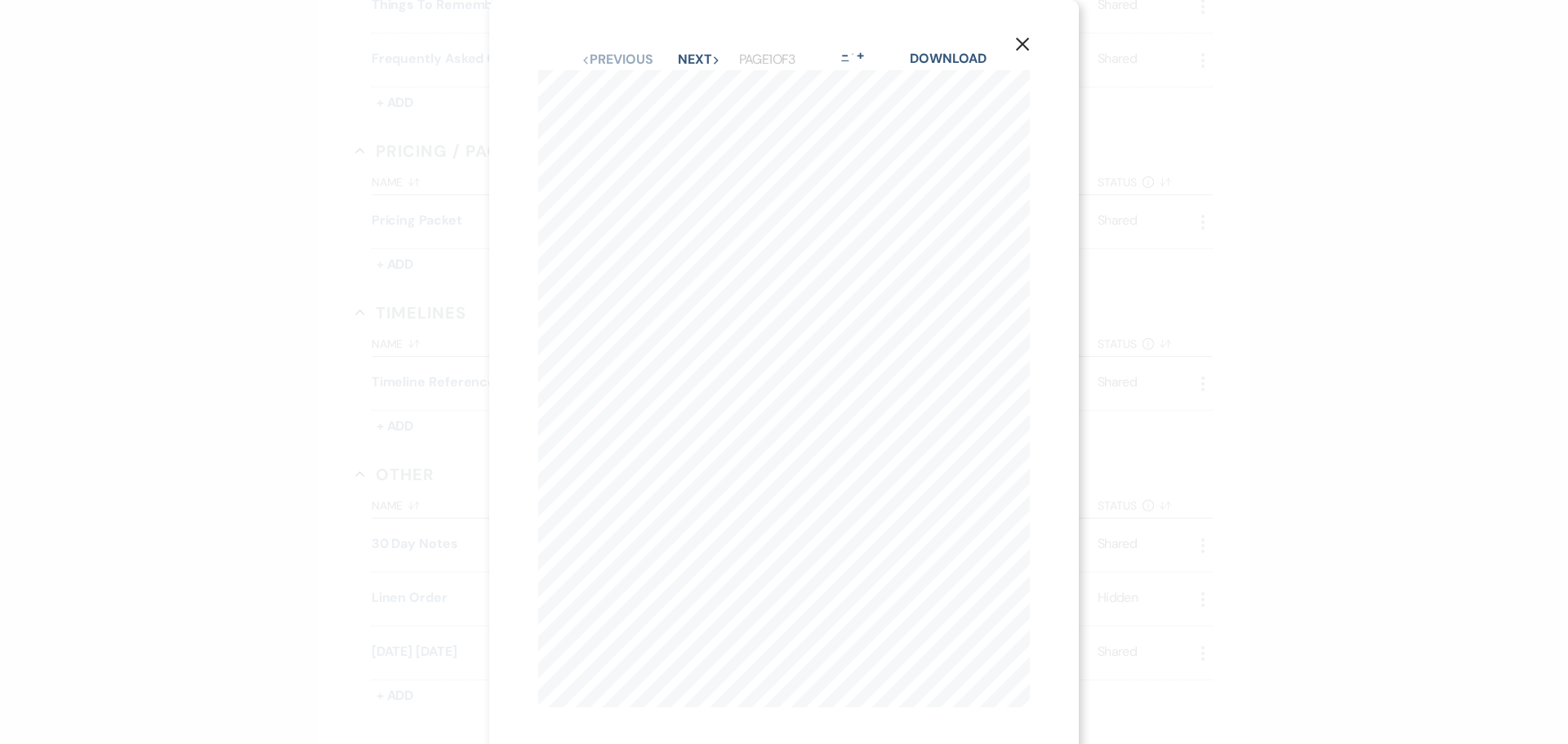
click at [860, 58] on button "+" at bounding box center [859, 56] width 13 height 13
click at [1096, 44] on use "button" at bounding box center [1095, 44] width 13 height 13
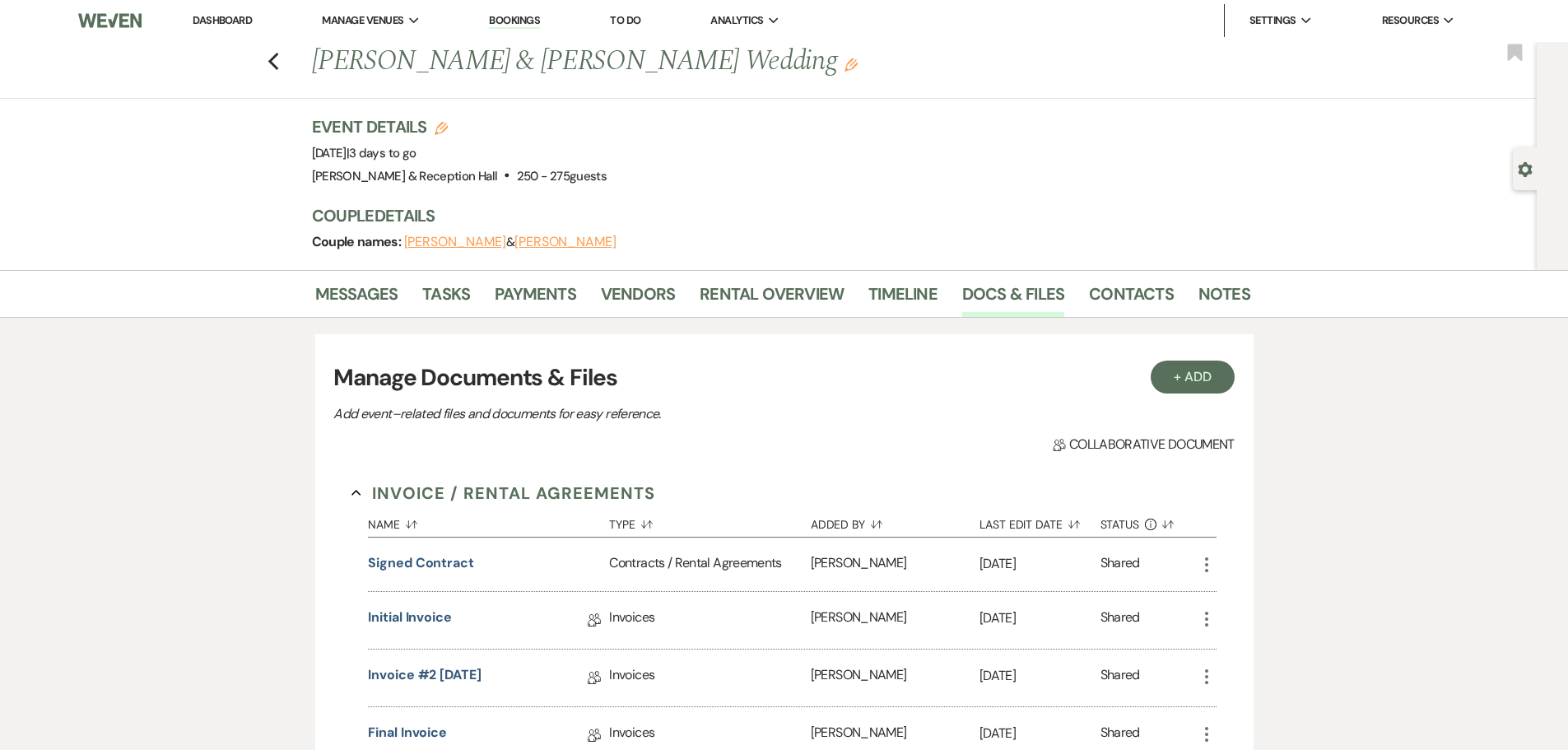
scroll to position [0, 0]
